Goal: Task Accomplishment & Management: Use online tool/utility

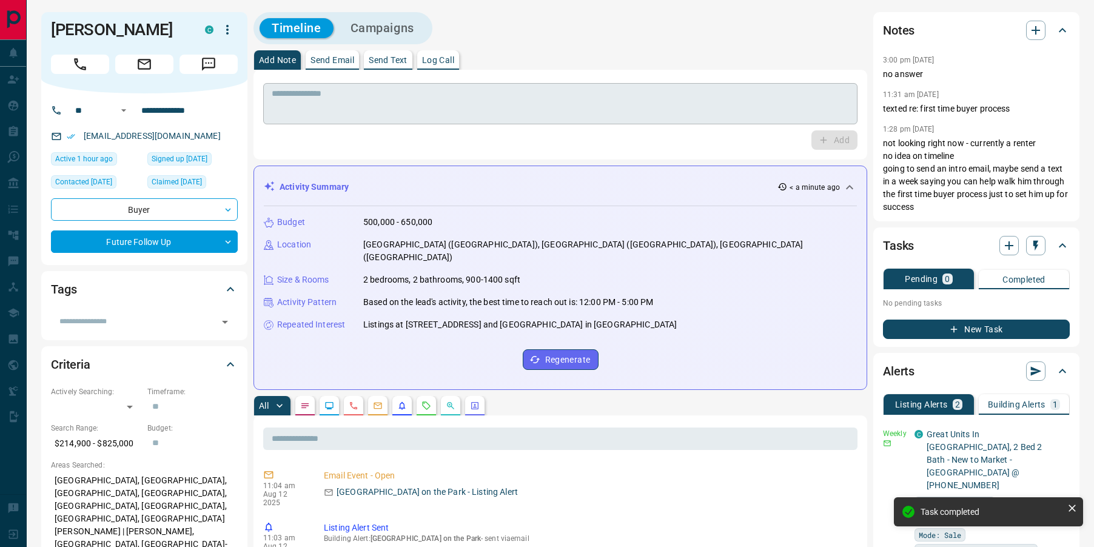
click at [461, 105] on textarea at bounding box center [560, 104] width 577 height 31
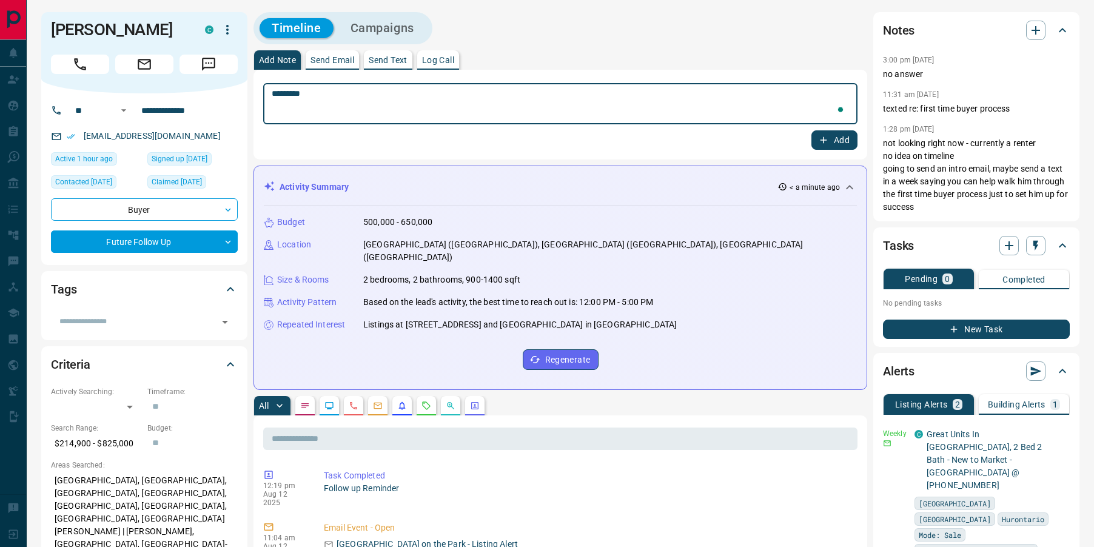
type textarea "*********"
click at [834, 137] on button "Add" at bounding box center [834, 139] width 46 height 19
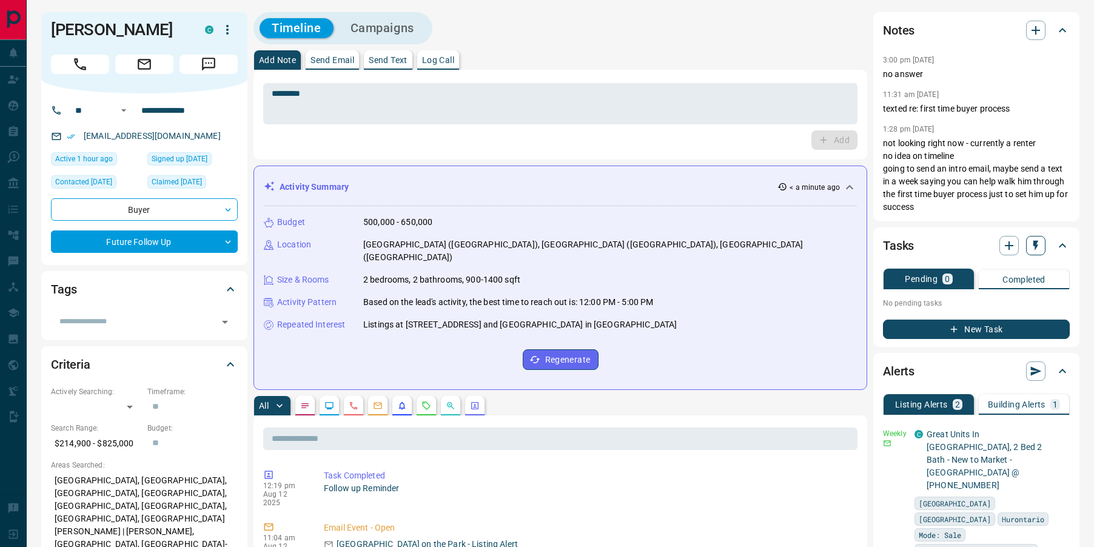
click at [1039, 244] on icon "button" at bounding box center [1035, 245] width 12 height 12
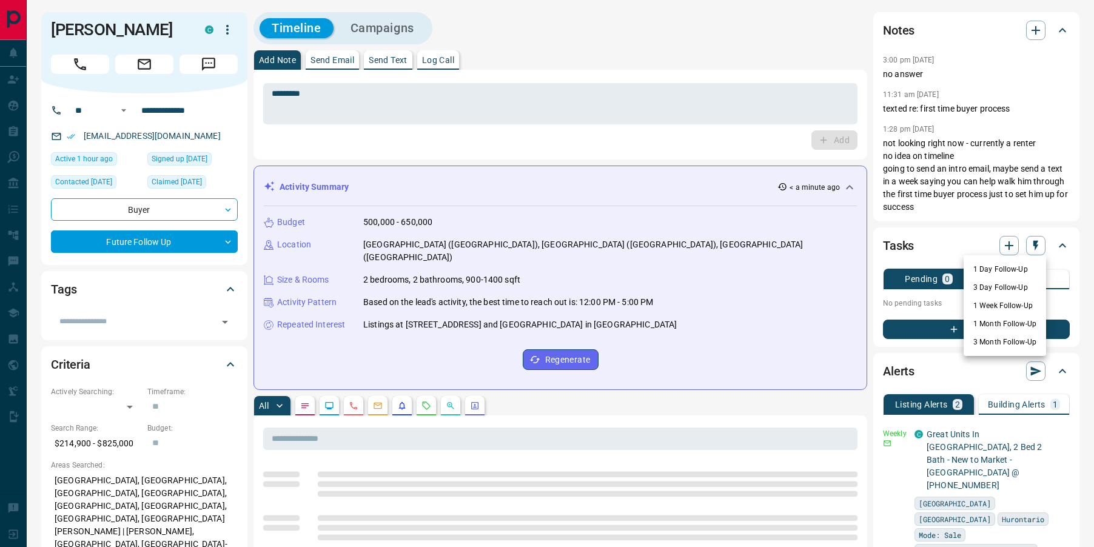
click at [988, 302] on li "1 Week Follow-Up" at bounding box center [1004, 305] width 82 height 18
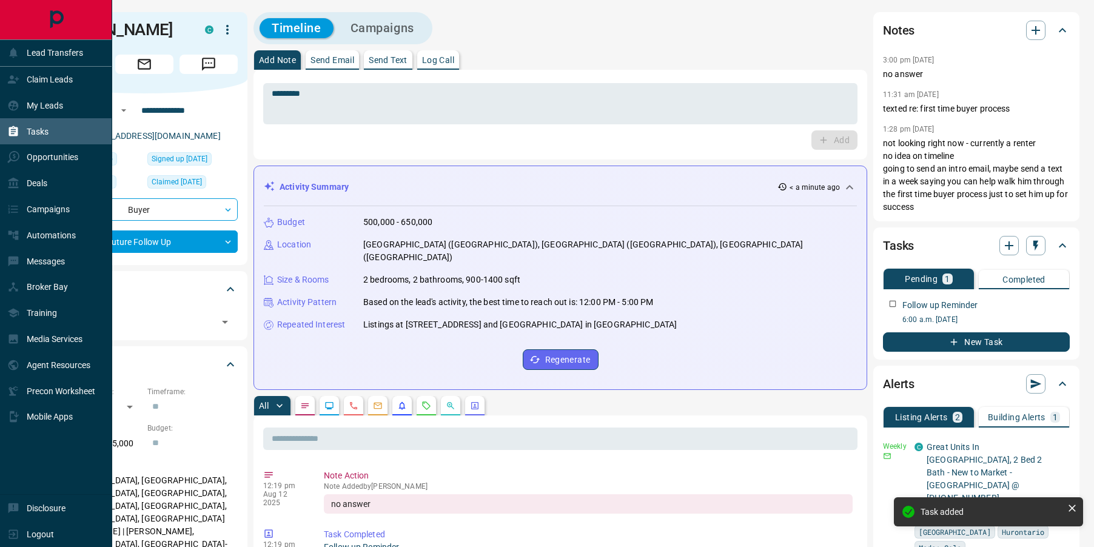
click at [9, 133] on icon at bounding box center [13, 131] width 9 height 10
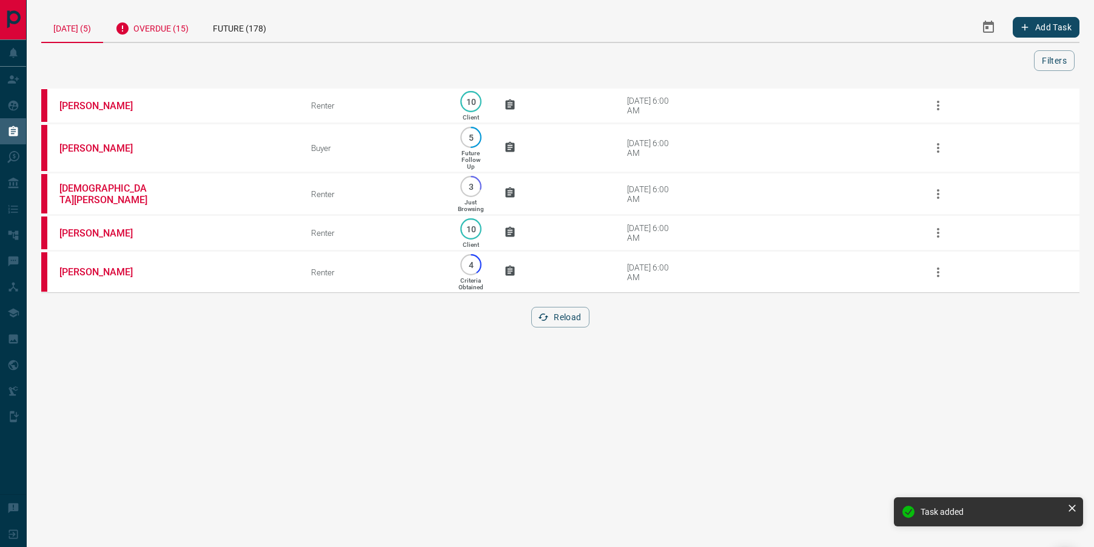
click at [171, 22] on div "Overdue (15)" at bounding box center [152, 27] width 98 height 30
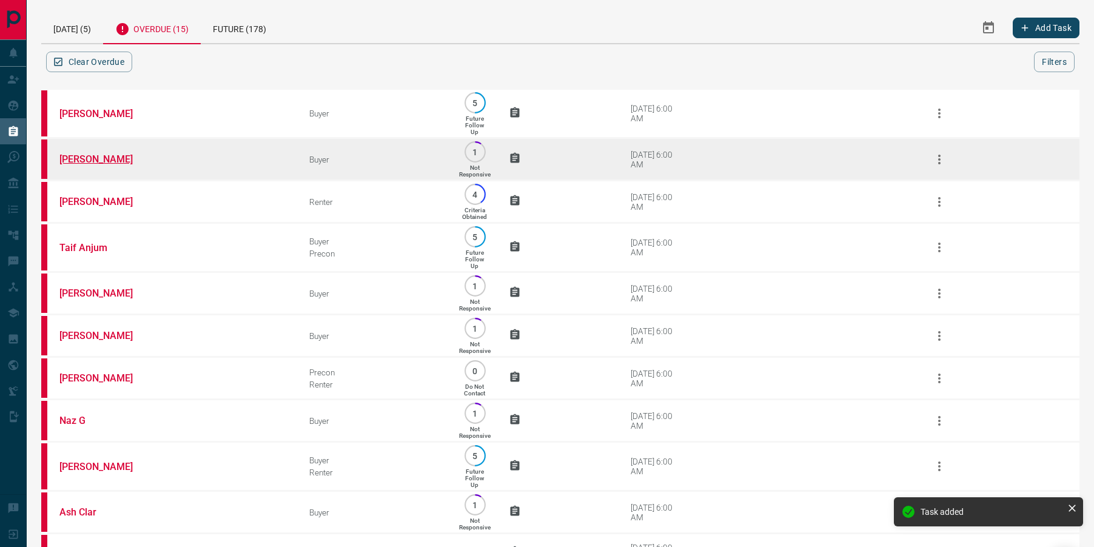
click at [85, 165] on link "[PERSON_NAME]" at bounding box center [104, 159] width 91 height 12
